Goal: Information Seeking & Learning: Learn about a topic

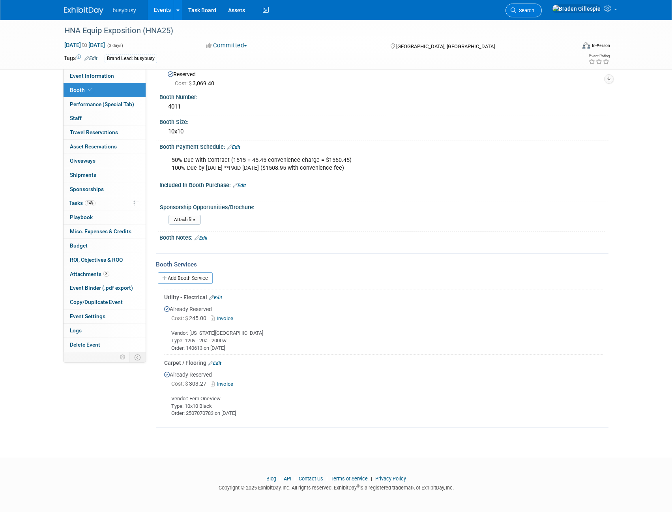
click at [534, 11] on span "Search" at bounding box center [525, 10] width 18 height 6
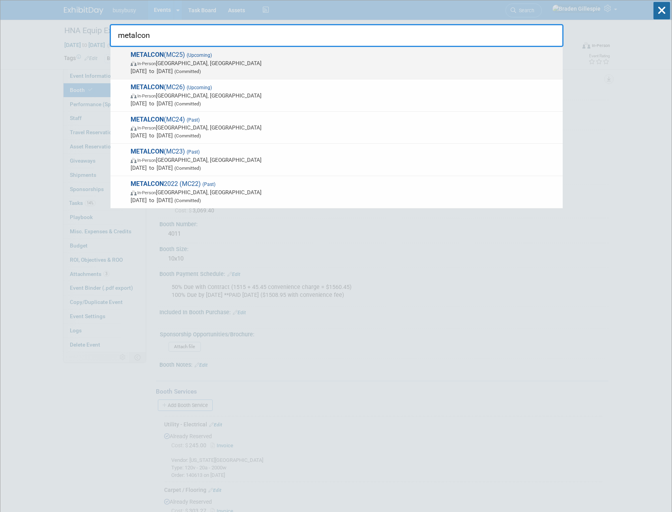
type input "metalcon"
click at [512, 57] on span "METALCON (MC25) (Upcoming) In-Person Las Vegas, NV Oct 21, 2025 to Oct 23, 2025…" at bounding box center [343, 63] width 431 height 24
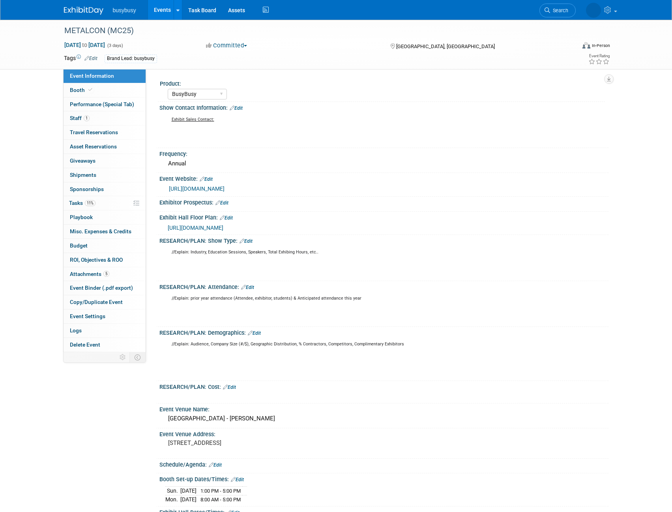
select select "BusyBusy"
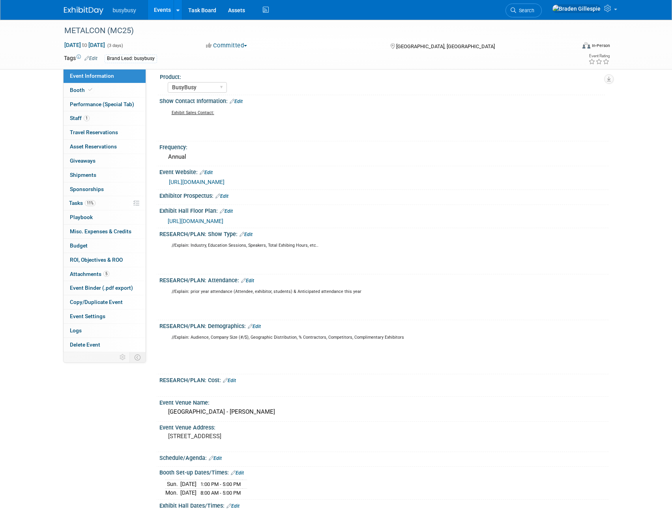
scroll to position [276, 0]
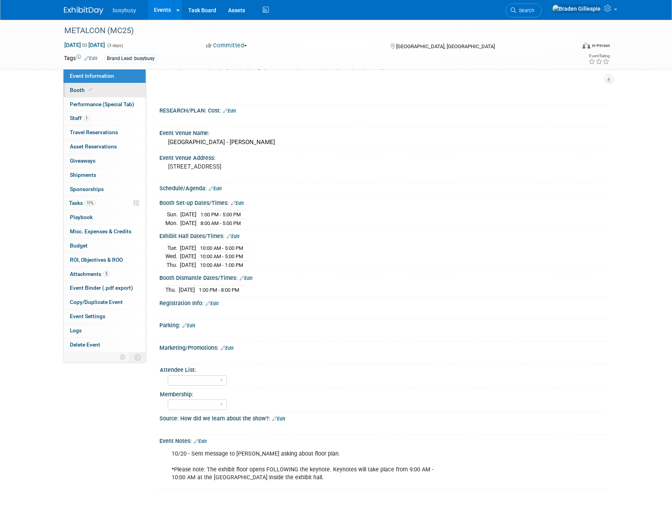
click at [111, 87] on link "Booth" at bounding box center [105, 90] width 82 height 14
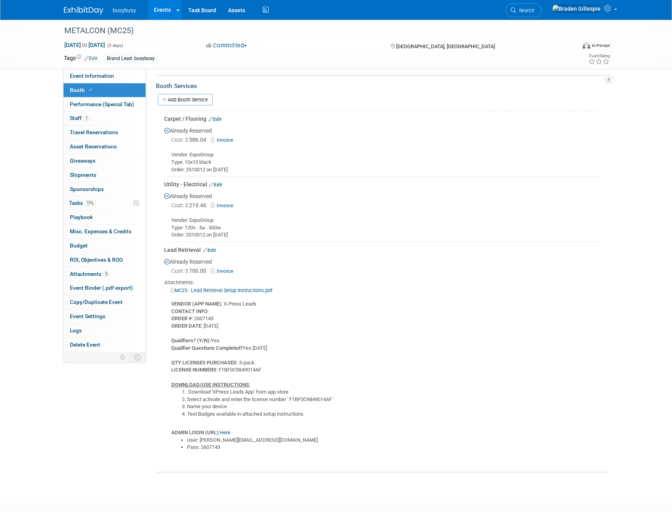
scroll to position [390, 0]
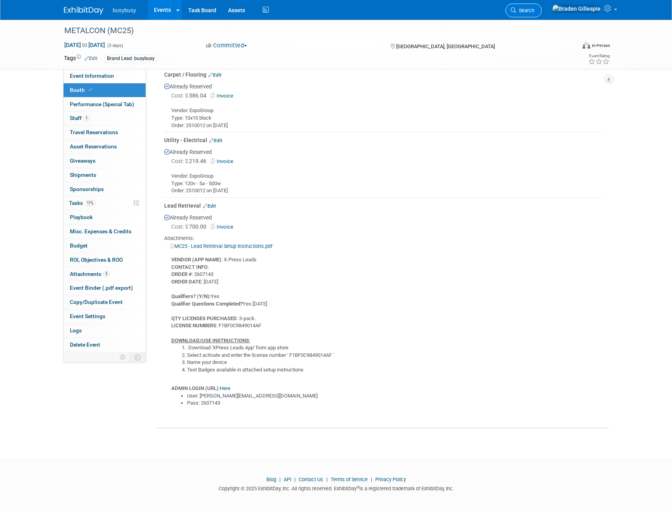
click at [534, 11] on span "Search" at bounding box center [525, 10] width 18 height 6
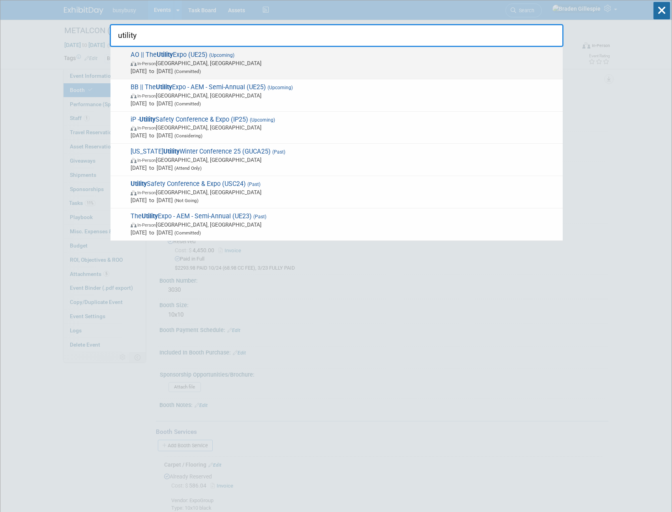
type input "utility"
click at [345, 61] on span "In-Person Louisville, KY" at bounding box center [345, 63] width 428 height 8
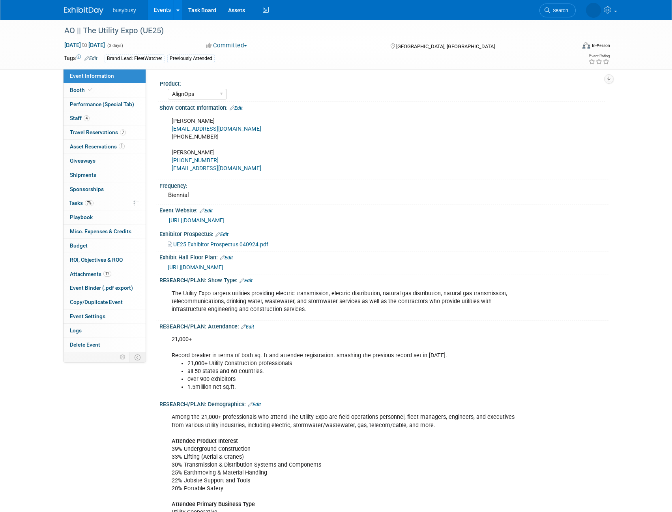
select select "AlignOps"
select select "Member"
drag, startPoint x: 107, startPoint y: 90, endPoint x: 171, endPoint y: 112, distance: 67.0
click at [107, 90] on link "Booth" at bounding box center [105, 90] width 82 height 14
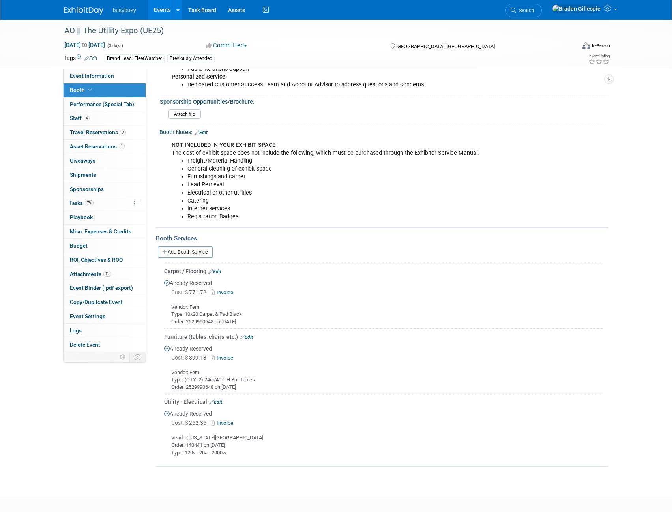
scroll to position [438, 0]
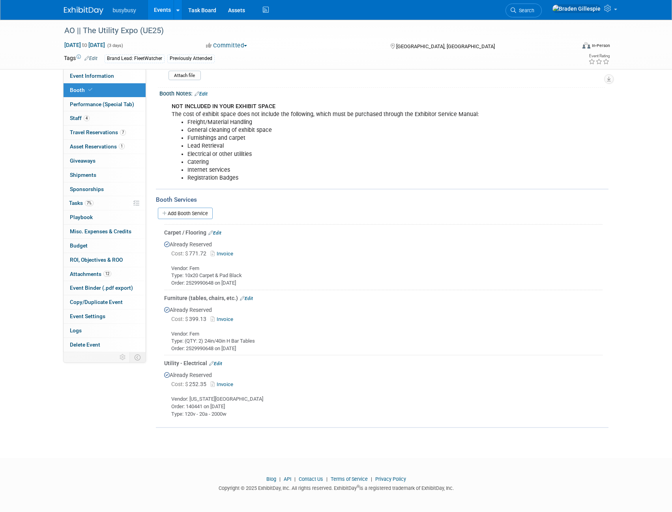
click at [88, 11] on img at bounding box center [83, 11] width 39 height 8
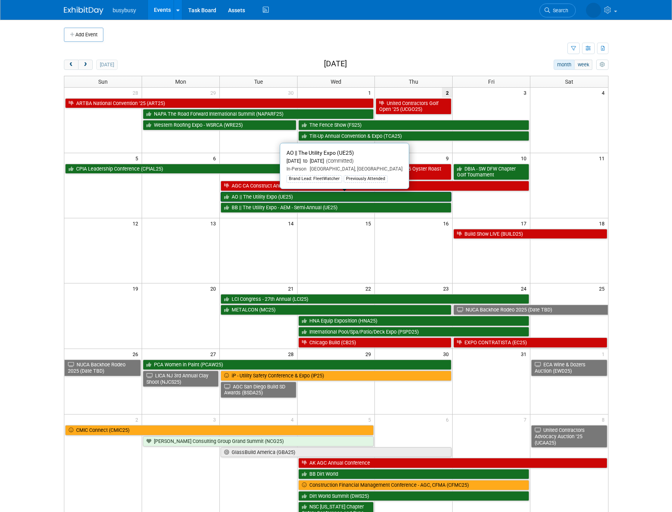
click at [273, 195] on link "AO || The Utility Expo (UE25)" at bounding box center [336, 197] width 231 height 10
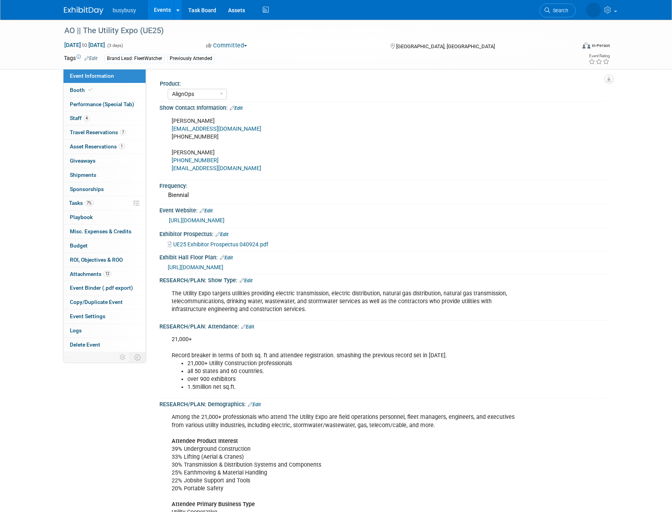
select select "AlignOps"
select select "Member"
click at [79, 11] on img at bounding box center [83, 11] width 39 height 8
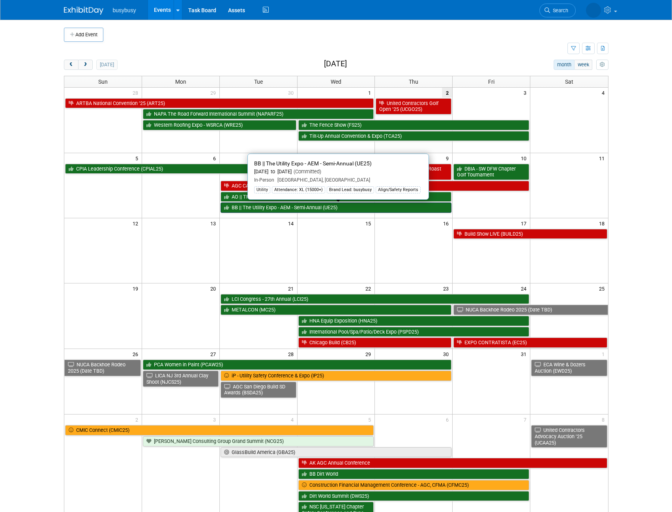
click at [311, 207] on link "BB || The Utility Expo - AEM - Semi-Annual (UE25)" at bounding box center [336, 207] width 231 height 10
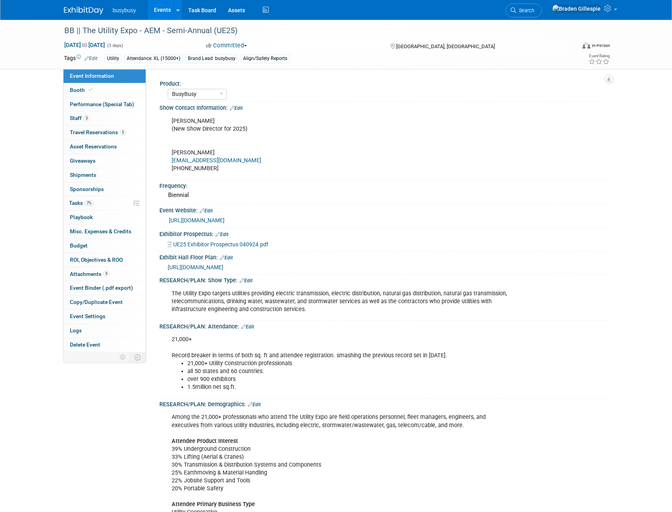
select select "BusyBusy"
select select "Member"
click at [92, 88] on span at bounding box center [90, 90] width 7 height 6
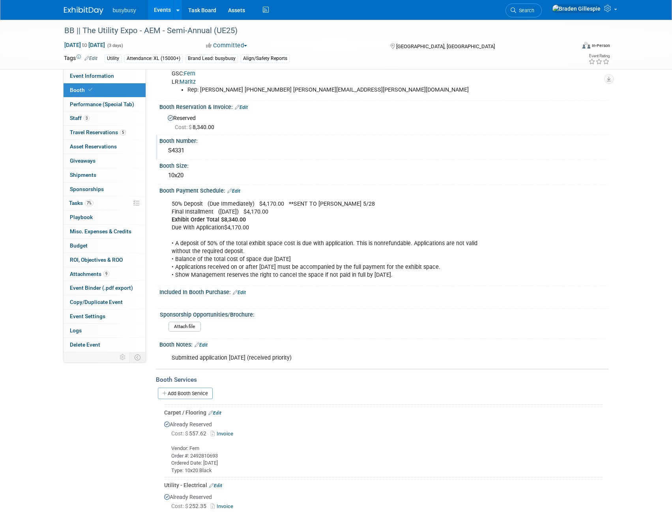
scroll to position [95, 0]
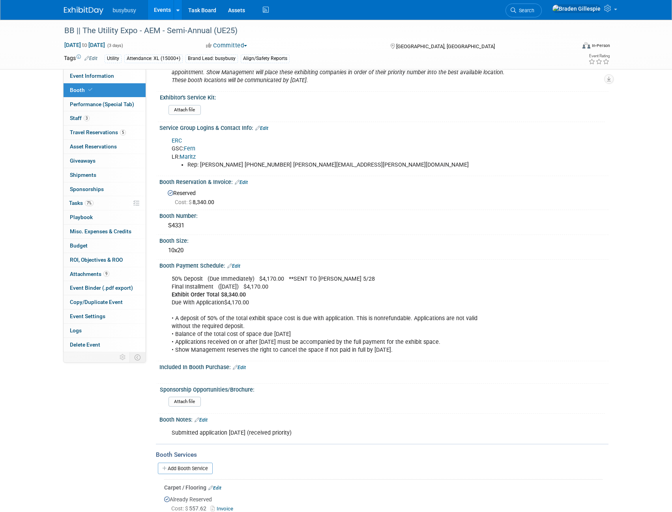
click at [81, 9] on img at bounding box center [83, 11] width 39 height 8
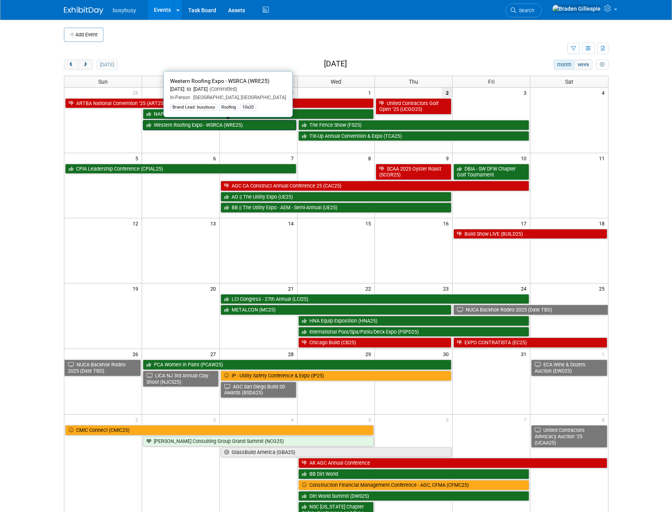
click at [183, 128] on link "Western Roofing Expo - WSRCA (WRE25)" at bounding box center [220, 125] width 154 height 10
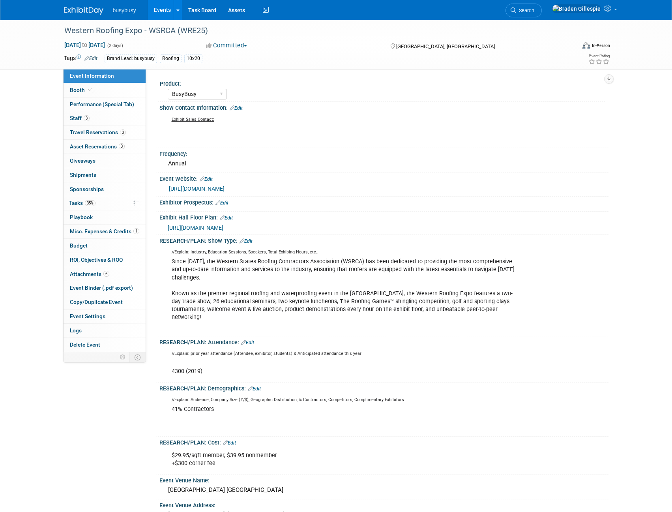
select select "BusyBusy"
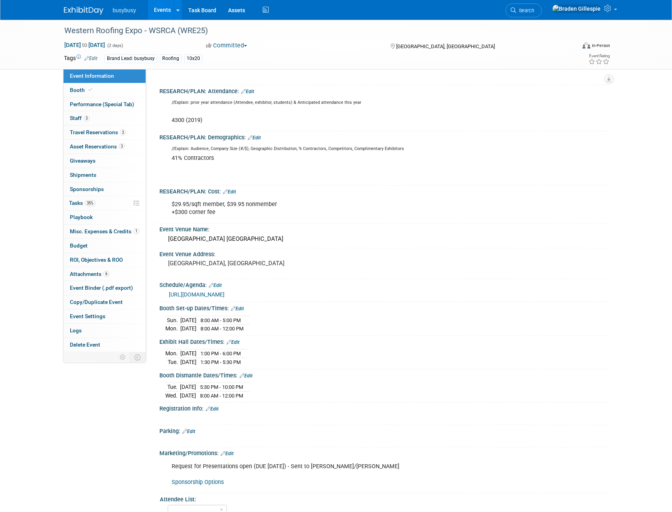
scroll to position [276, 0]
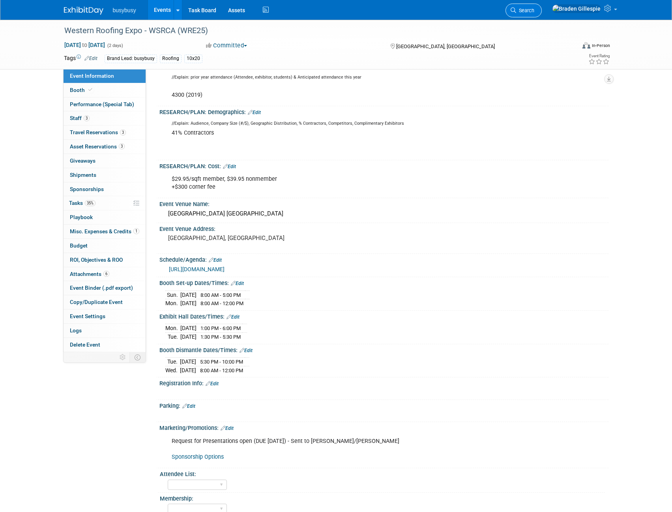
click at [542, 6] on link "Search" at bounding box center [524, 11] width 36 height 14
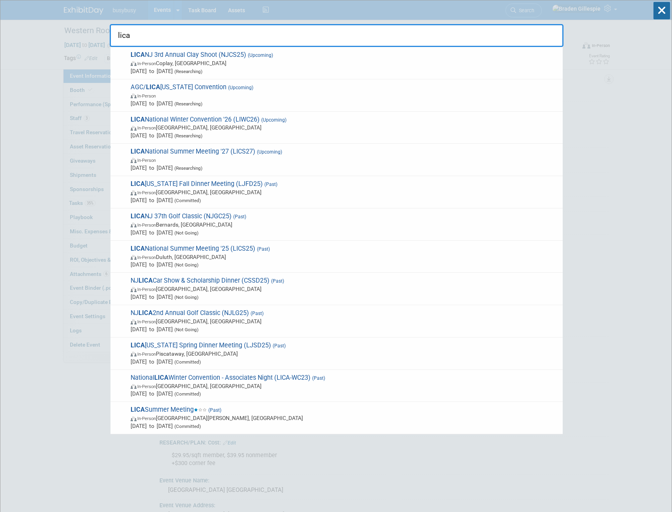
type input "lica"
